Goal: Navigation & Orientation: Find specific page/section

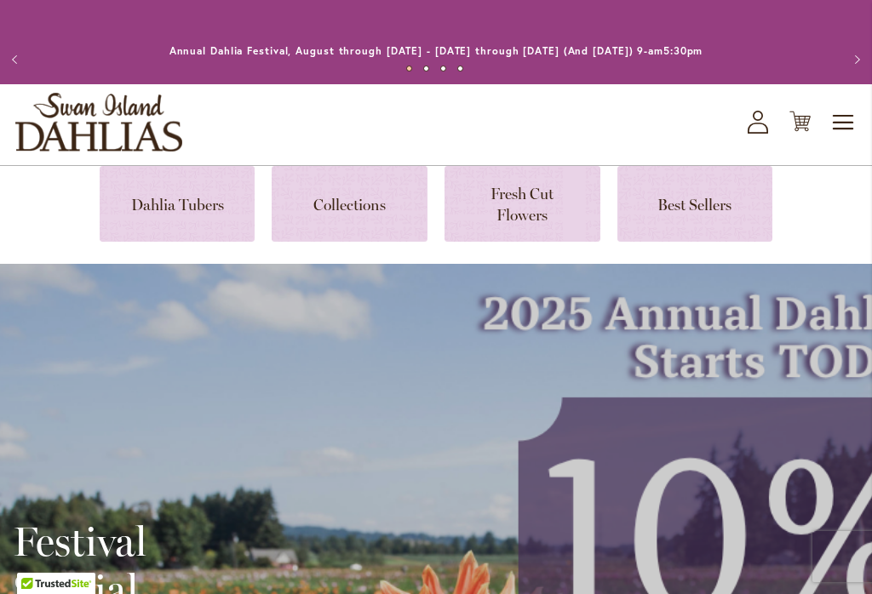
click at [177, 204] on link at bounding box center [178, 204] width 156 height 76
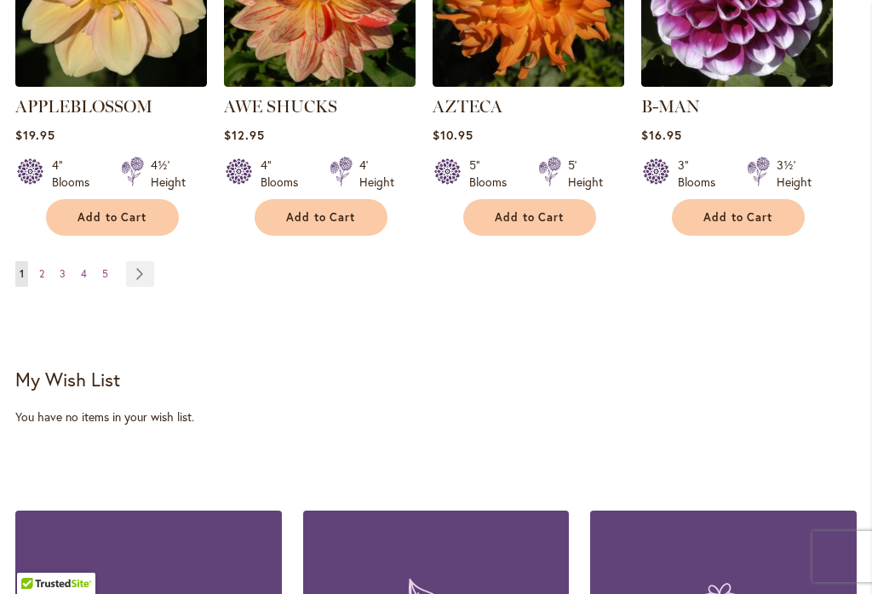
scroll to position [1890, 0]
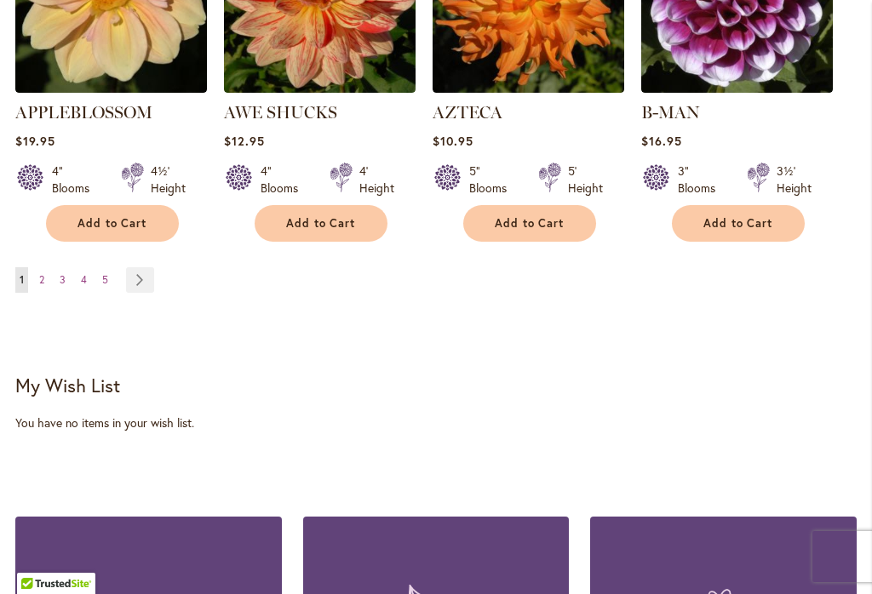
click at [147, 267] on link "Page Next" at bounding box center [140, 280] width 28 height 26
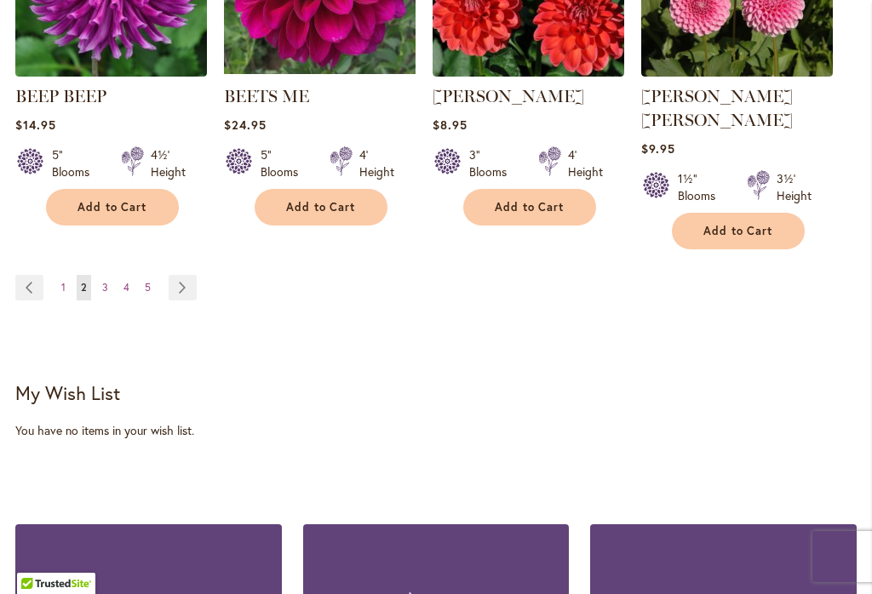
scroll to position [1881, 0]
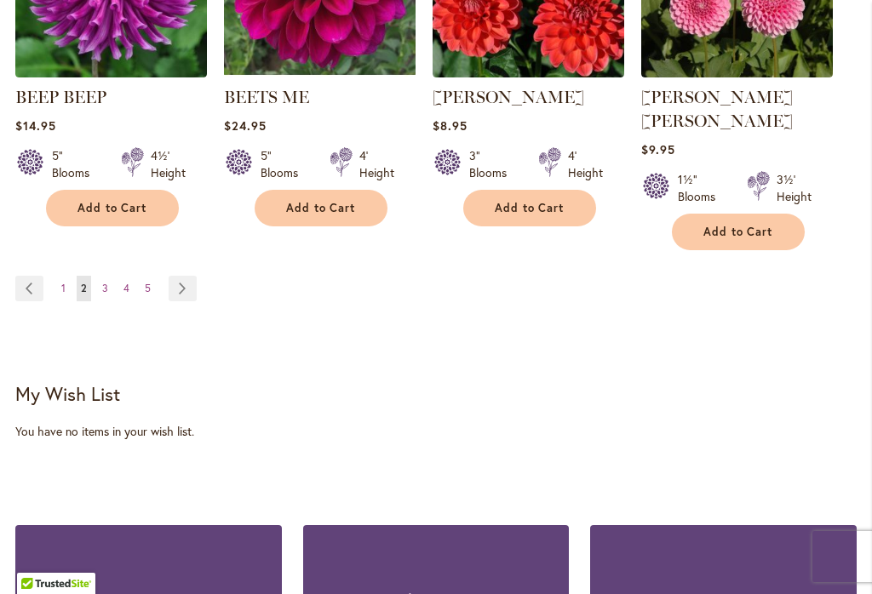
click at [180, 276] on link "Page Next" at bounding box center [183, 289] width 28 height 26
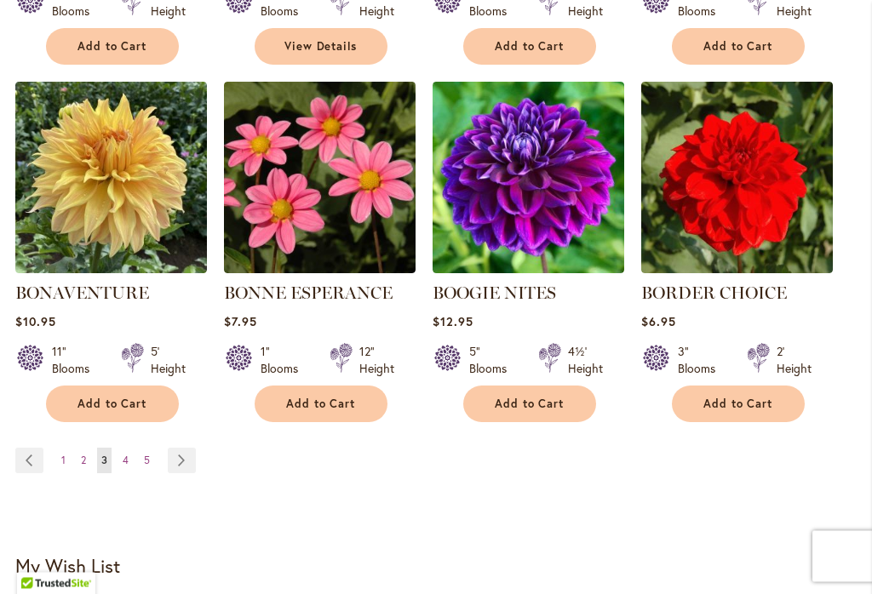
scroll to position [1686, 0]
click at [182, 457] on link "Page Next" at bounding box center [182, 461] width 28 height 26
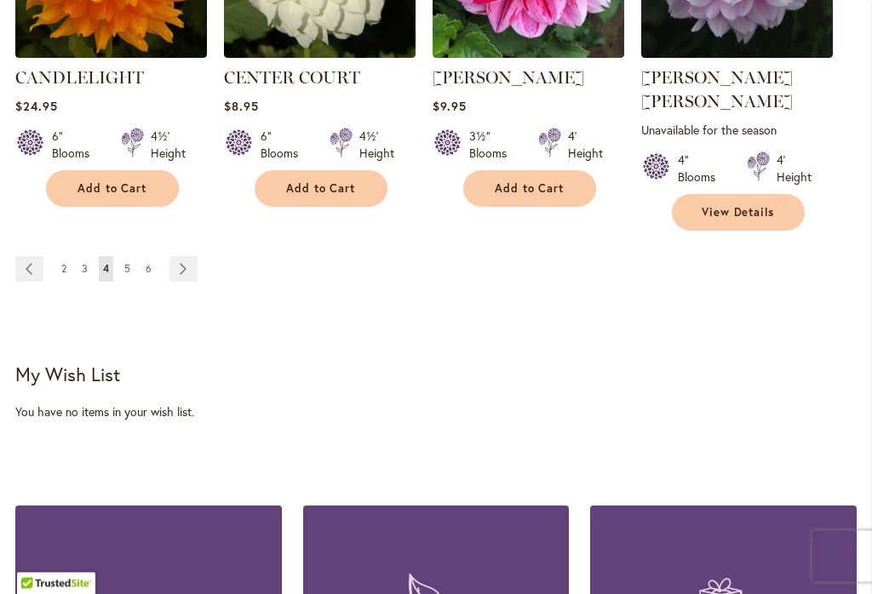
scroll to position [1973, 0]
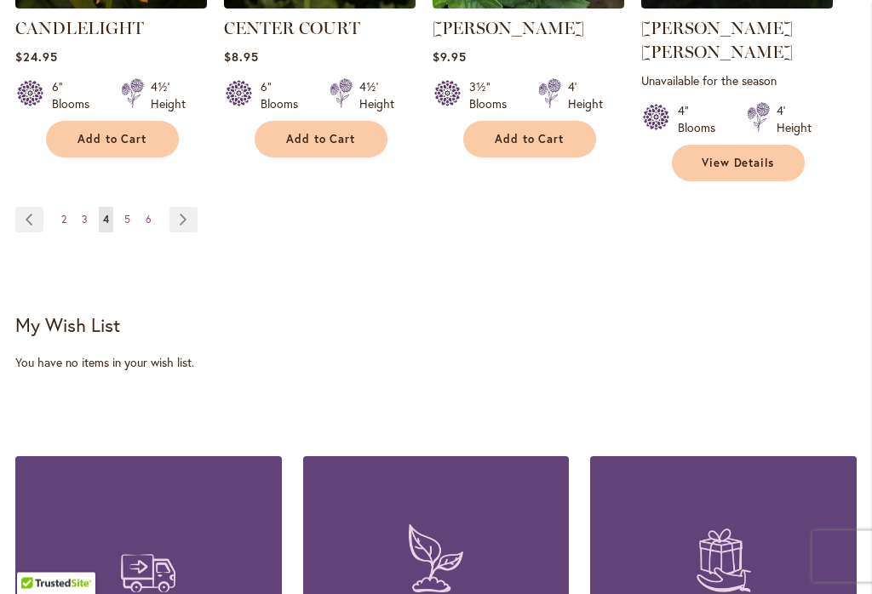
click at [203, 208] on ul "Page Previous Page 2 Page 3 You're currently reading page 4 Page 5 Page 6 Page …" at bounding box center [109, 221] width 189 height 26
